Goal: Task Accomplishment & Management: Manage account settings

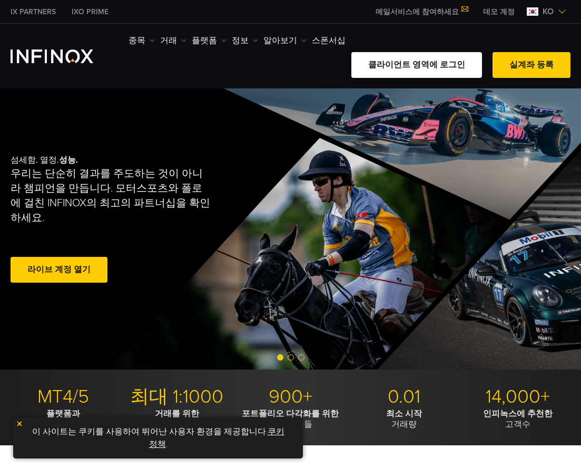
click at [422, 52] on link "클라이언트 영역에 로그인" at bounding box center [416, 65] width 131 height 26
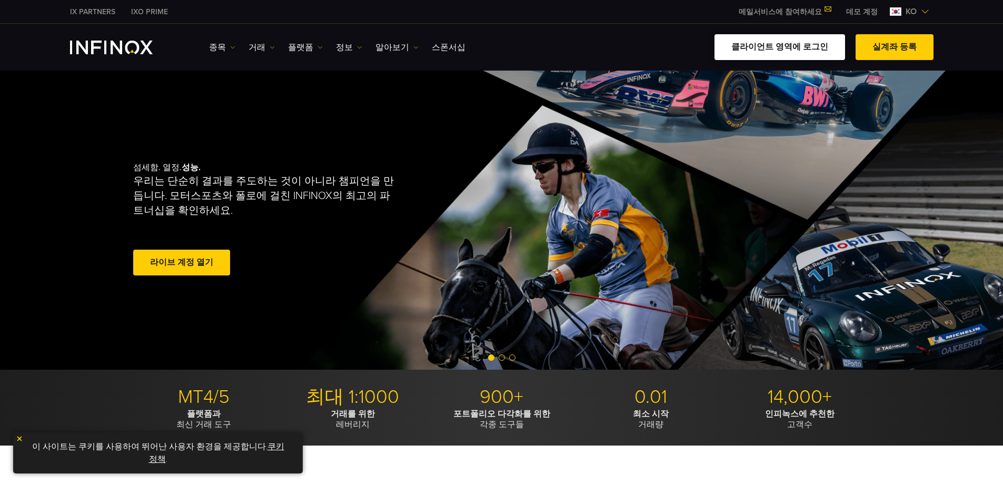
click at [784, 43] on link "클라이언트 영역에 로그인" at bounding box center [779, 47] width 131 height 26
